Goal: Check status: Check status

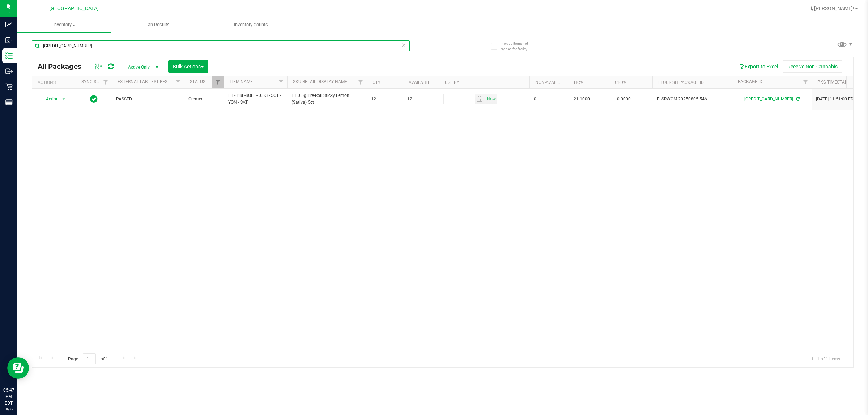
click at [124, 46] on input "[CREDIT_CARD_NUMBER]" at bounding box center [221, 46] width 378 height 11
click at [122, 46] on input "[CREDIT_CARD_NUMBER]" at bounding box center [221, 46] width 378 height 11
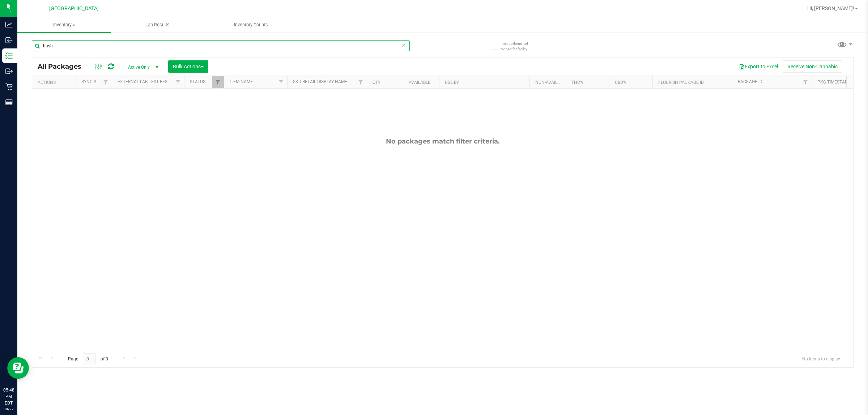
type input "hash"
